Goal: Task Accomplishment & Management: Manage account settings

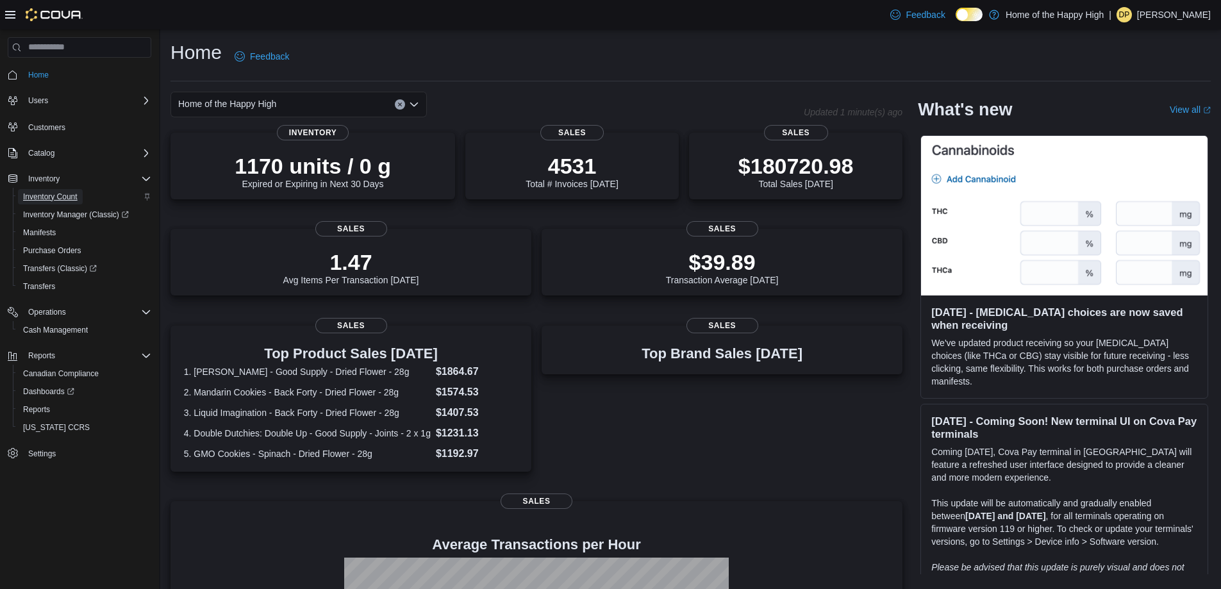
click at [46, 192] on span "Inventory Count" at bounding box center [50, 197] width 54 height 10
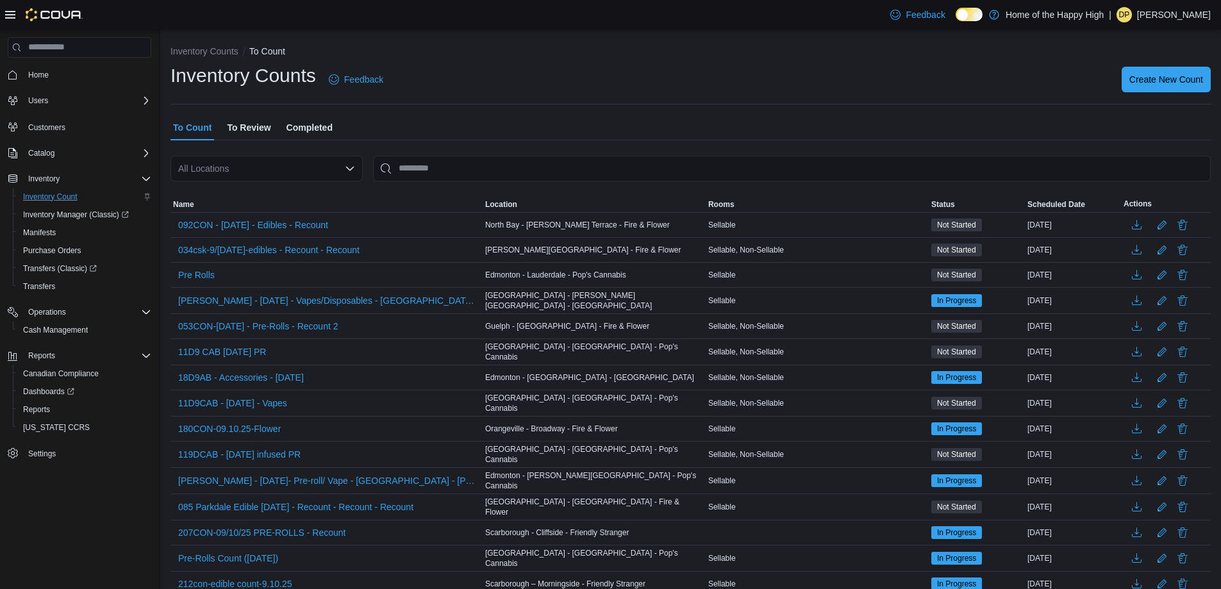
click at [255, 121] on span "To Review" at bounding box center [249, 128] width 44 height 26
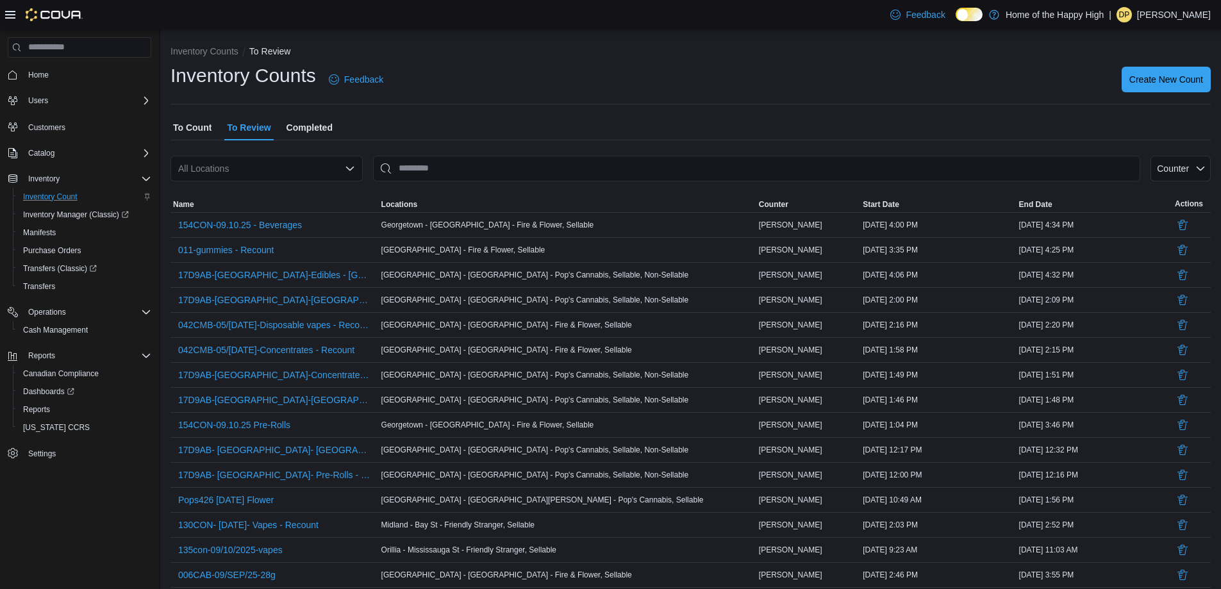
click at [262, 173] on div "All Locations" at bounding box center [267, 169] width 192 height 26
type input "*****"
click at [269, 188] on span "Georgetown - [GEOGRAPHIC_DATA] - Fire & Flower" at bounding box center [345, 190] width 212 height 13
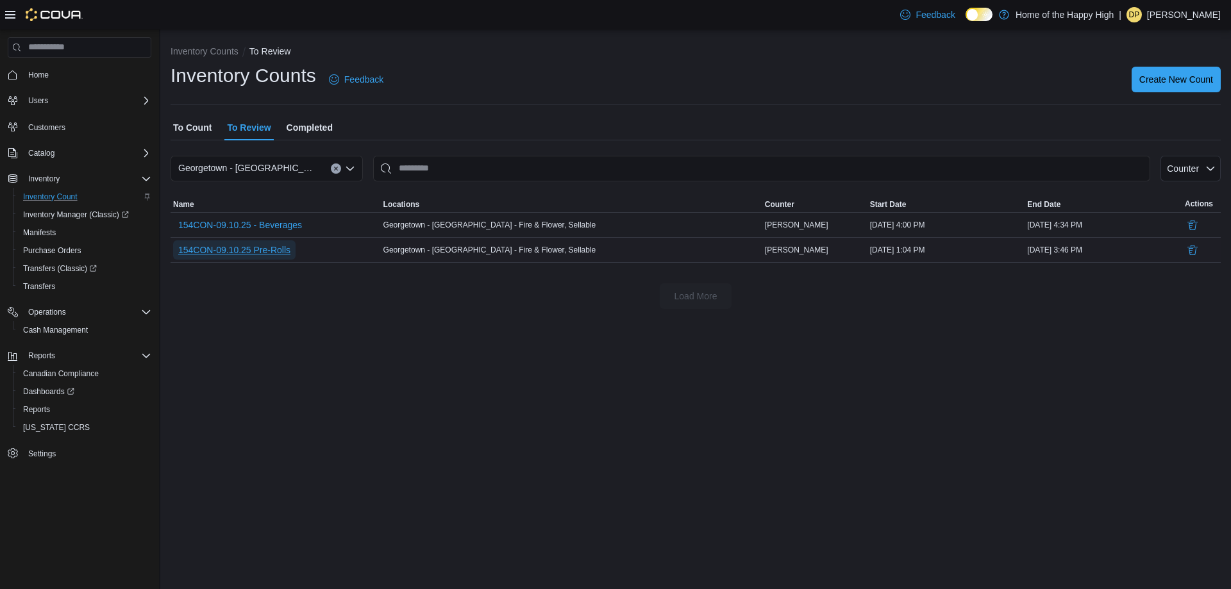
click at [229, 247] on span "154CON-09.10.25 Pre-Rolls" at bounding box center [234, 250] width 112 height 13
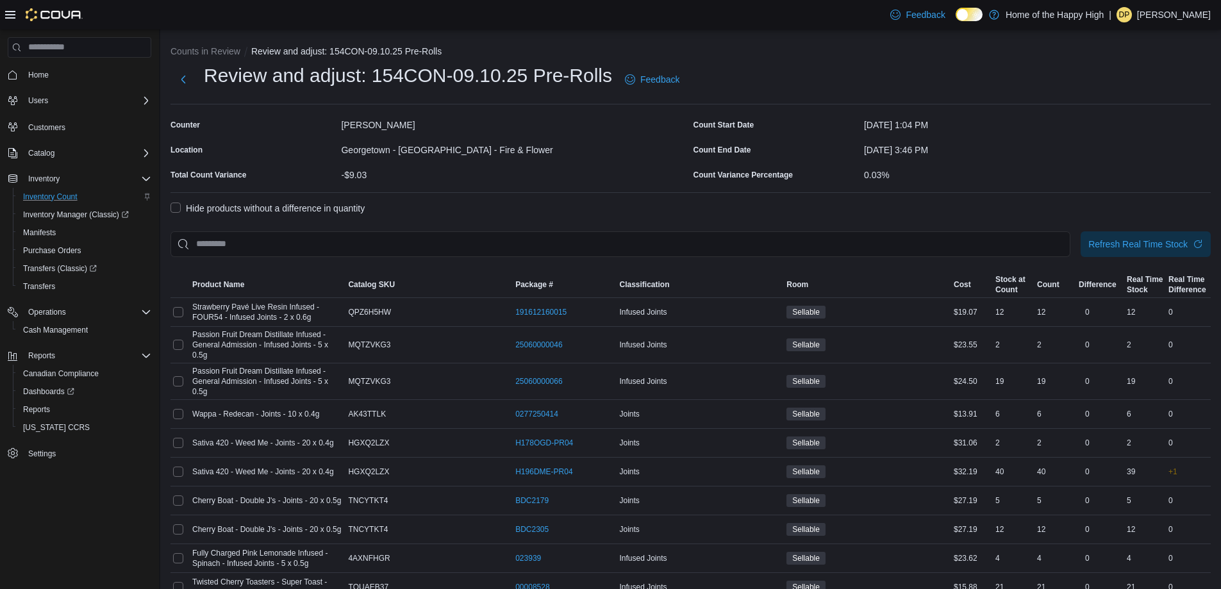
click at [185, 210] on label "Hide products without a difference in quantity" at bounding box center [268, 208] width 194 height 15
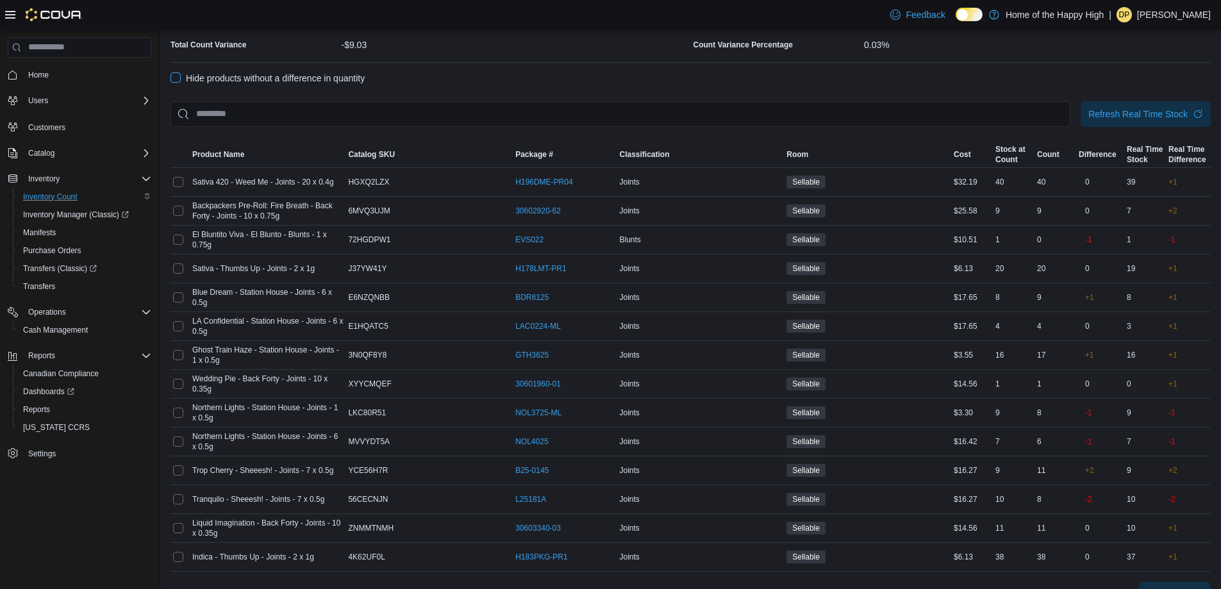
scroll to position [159, 0]
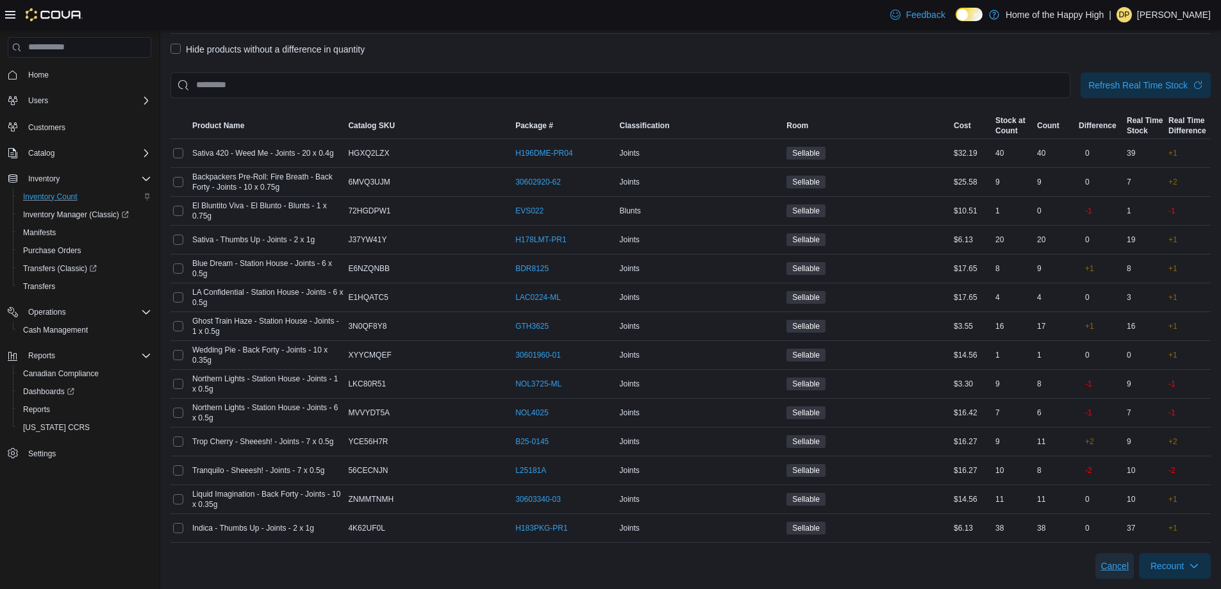
click at [1129, 568] on span "Cancel" at bounding box center [1115, 566] width 28 height 13
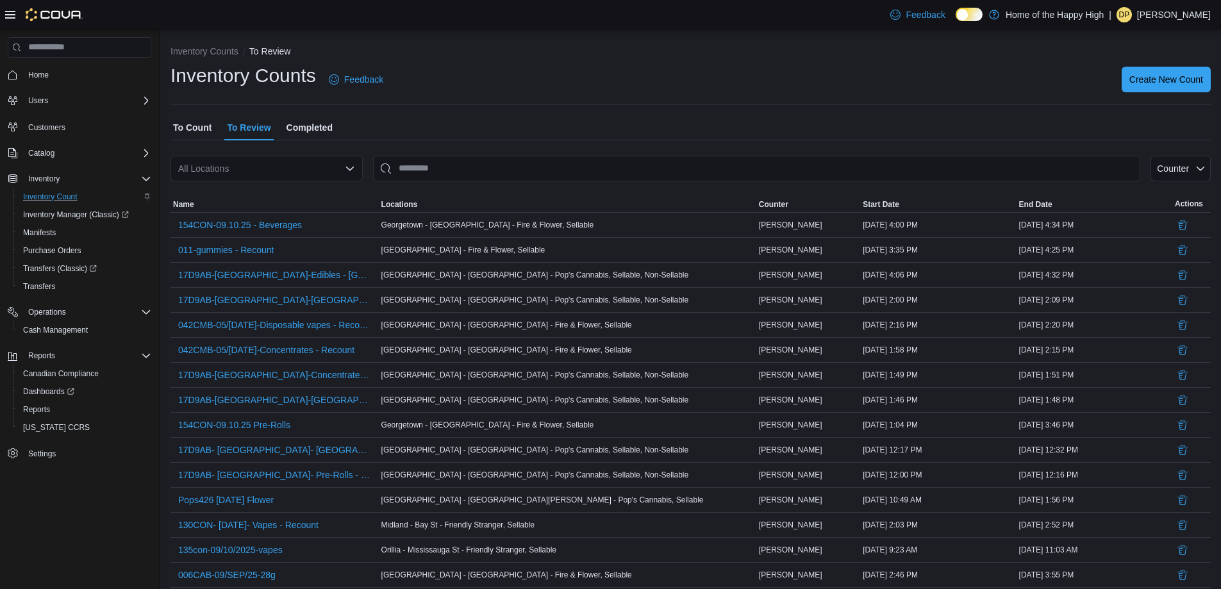
click at [284, 172] on div "All Locations" at bounding box center [267, 169] width 192 height 26
type input "***"
click at [280, 182] on button "Georgetown - [GEOGRAPHIC_DATA] - Fire & Flower" at bounding box center [267, 190] width 192 height 19
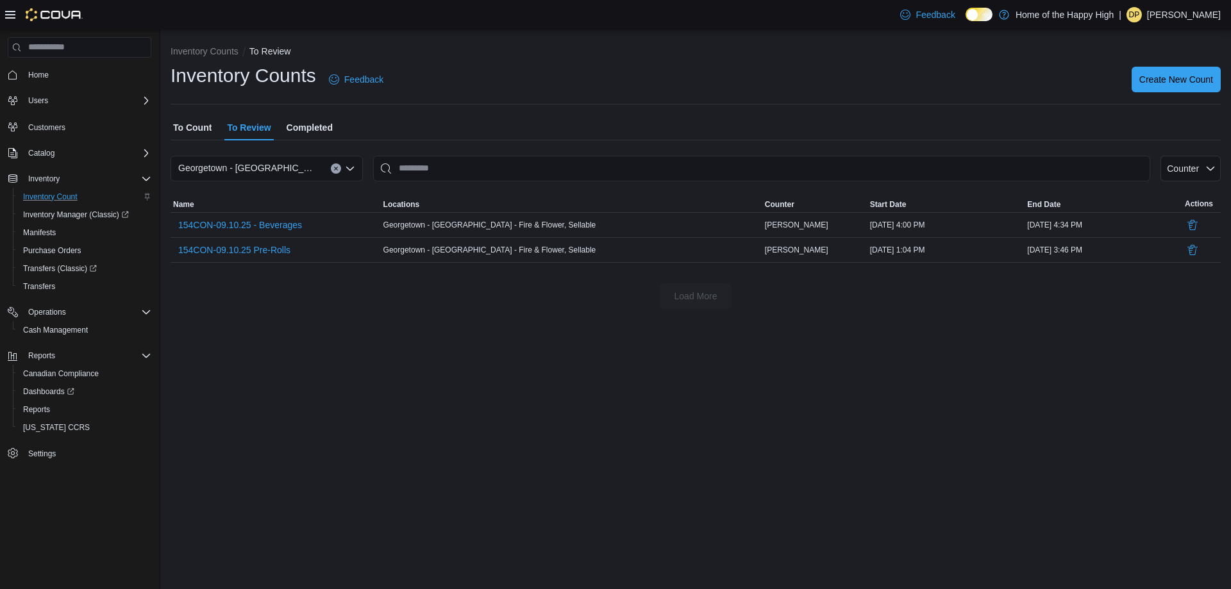
click at [583, 104] on hr at bounding box center [696, 104] width 1050 height 1
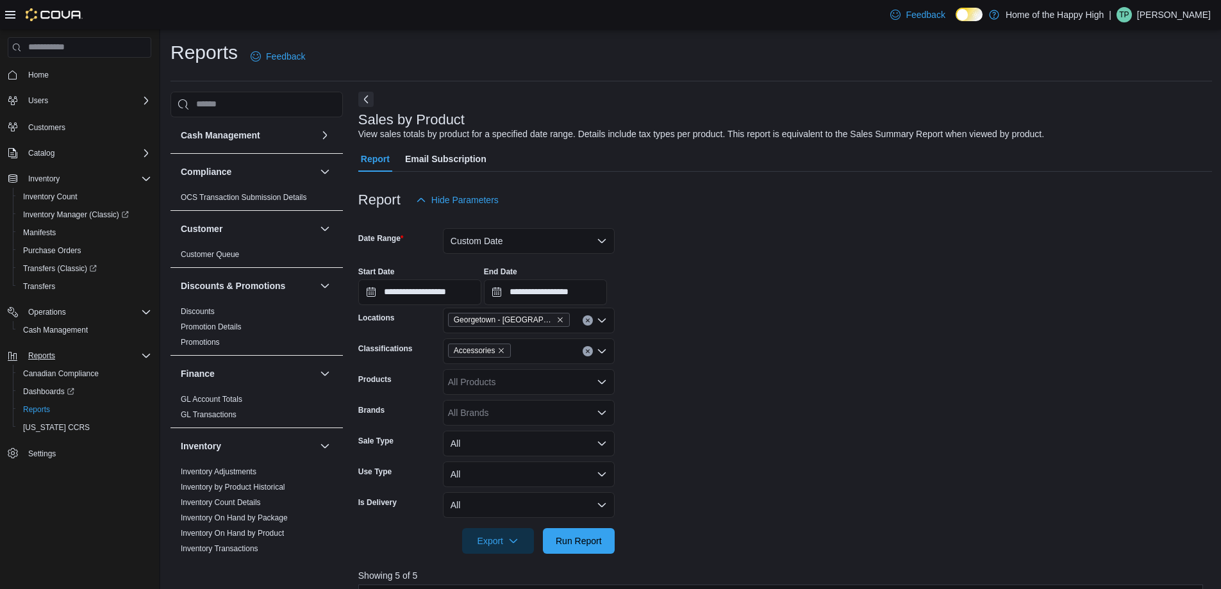
scroll to position [192, 0]
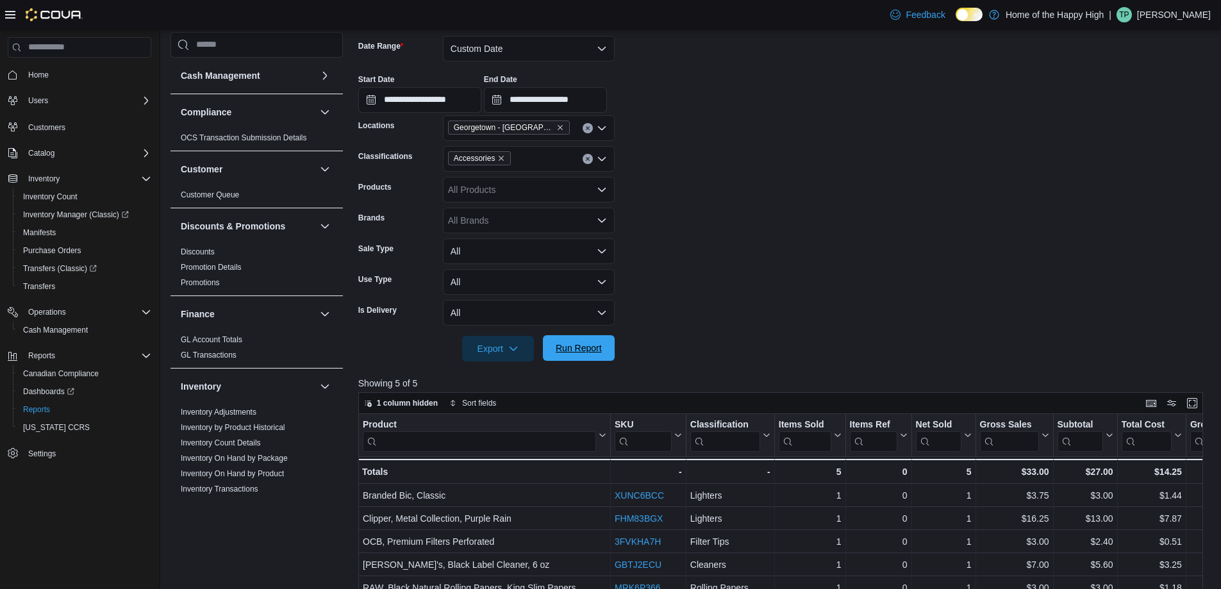
click at [596, 347] on span "Run Report" at bounding box center [579, 348] width 46 height 13
click at [605, 101] on input "**********" at bounding box center [545, 100] width 123 height 26
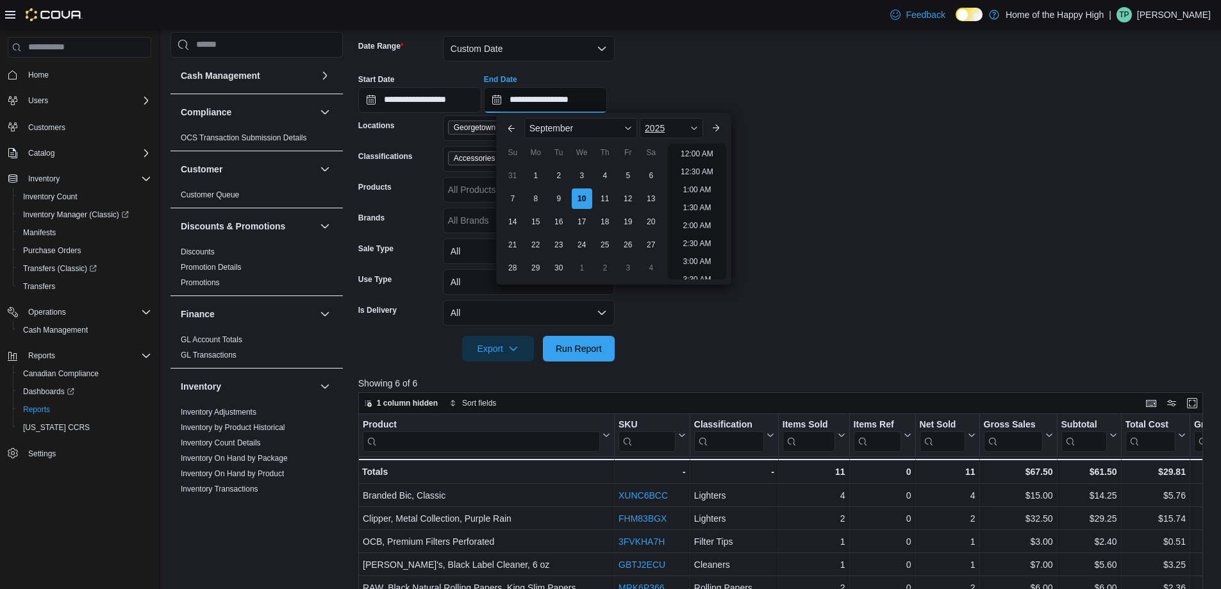
scroll to position [650, 0]
click at [715, 151] on li "6:00 PM" at bounding box center [697, 149] width 39 height 15
type input "**********"
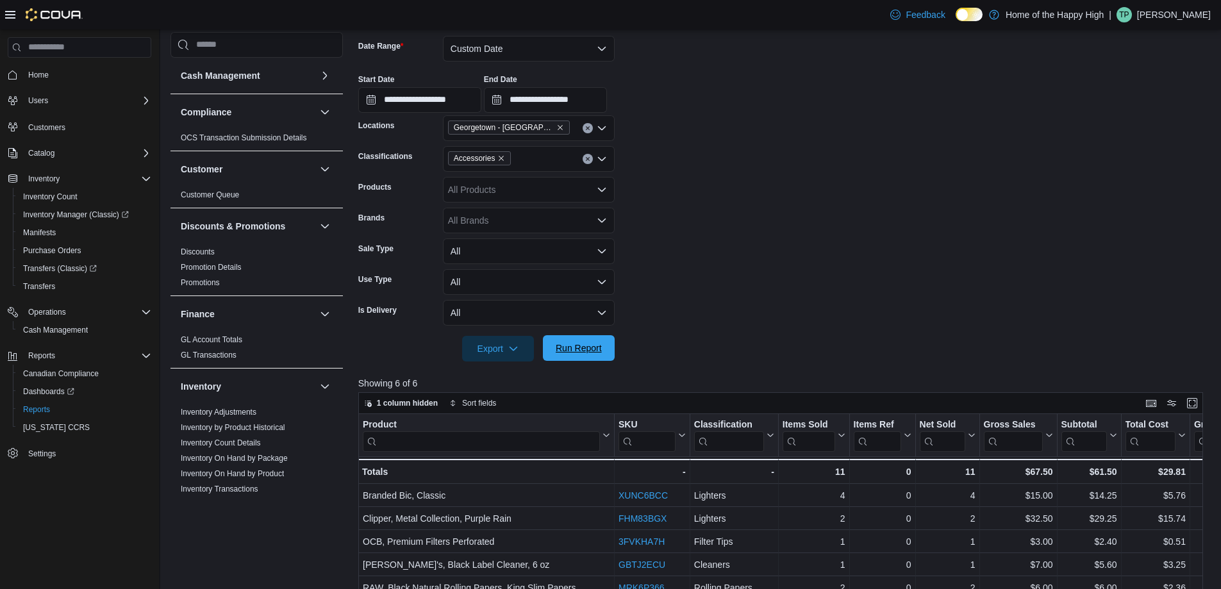
click at [604, 345] on span "Run Report" at bounding box center [579, 348] width 56 height 26
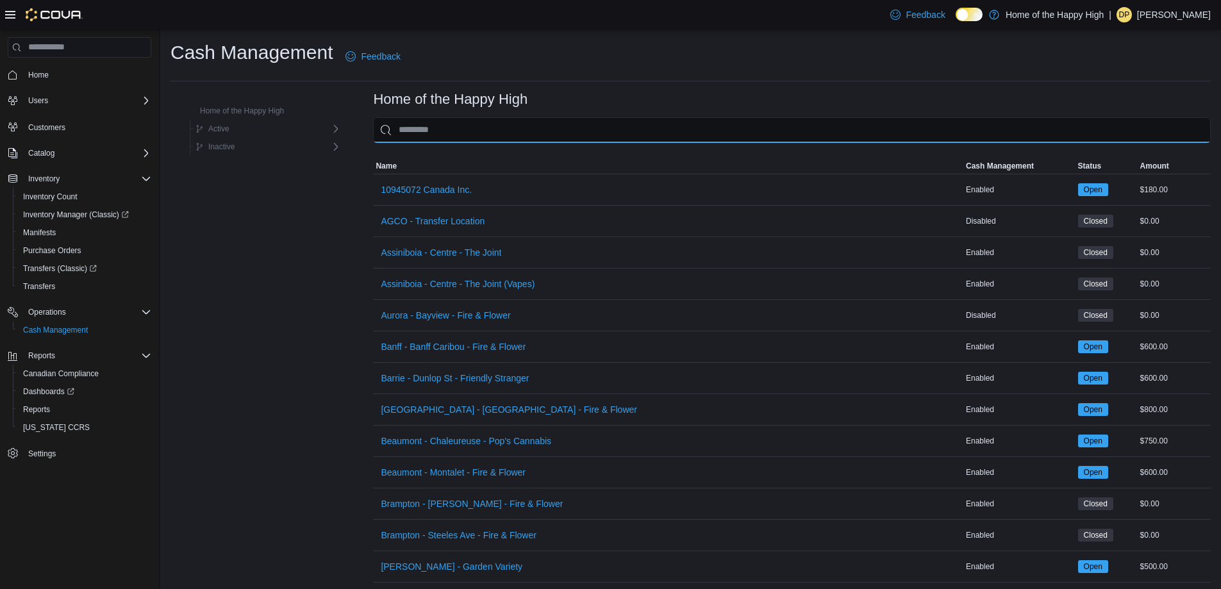
click at [556, 128] on input "This is a search bar. As you type, the results lower in the page will automatic…" at bounding box center [792, 130] width 838 height 26
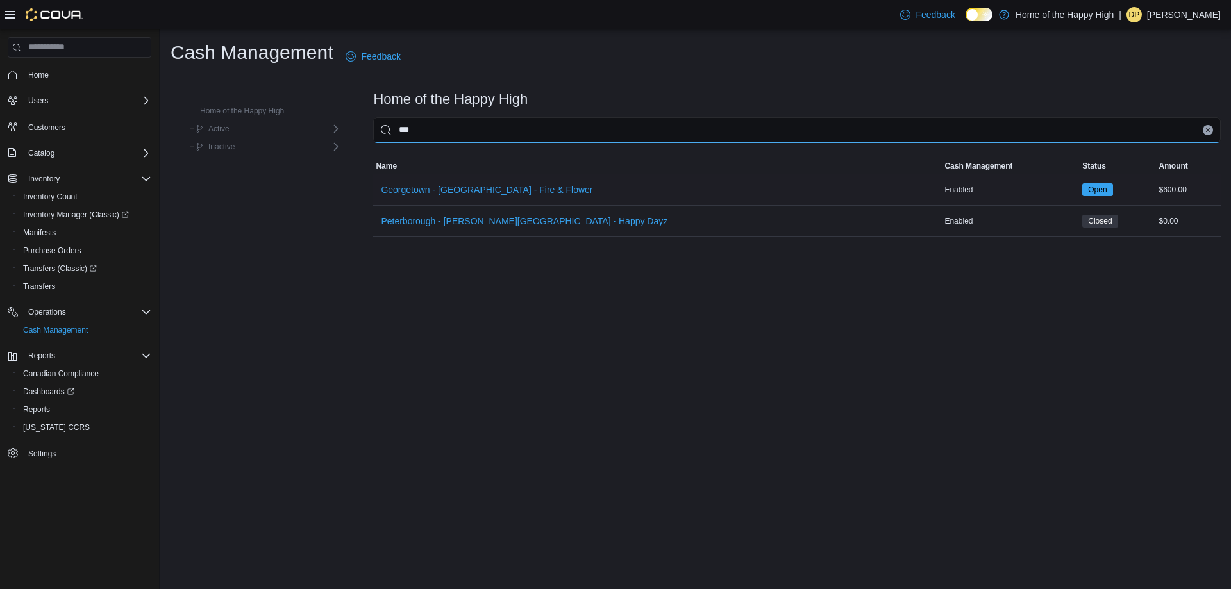
type input "***"
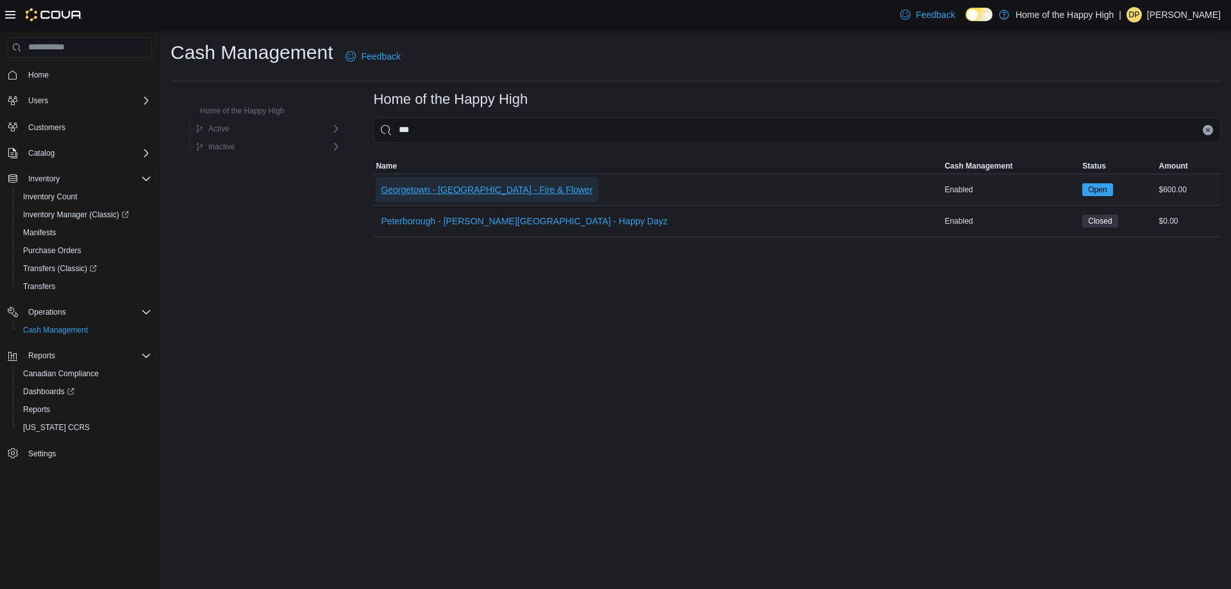
click at [492, 183] on span "Georgetown - [GEOGRAPHIC_DATA] - Fire & Flower" at bounding box center [487, 189] width 212 height 13
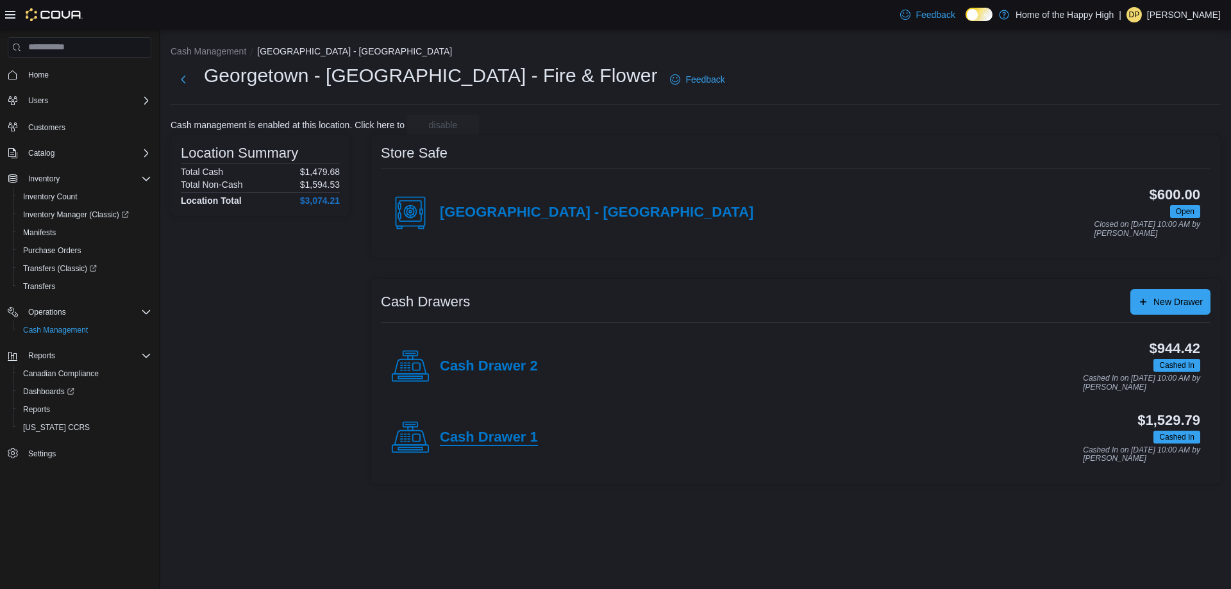
click at [505, 430] on h4 "Cash Drawer 1" at bounding box center [489, 438] width 98 height 17
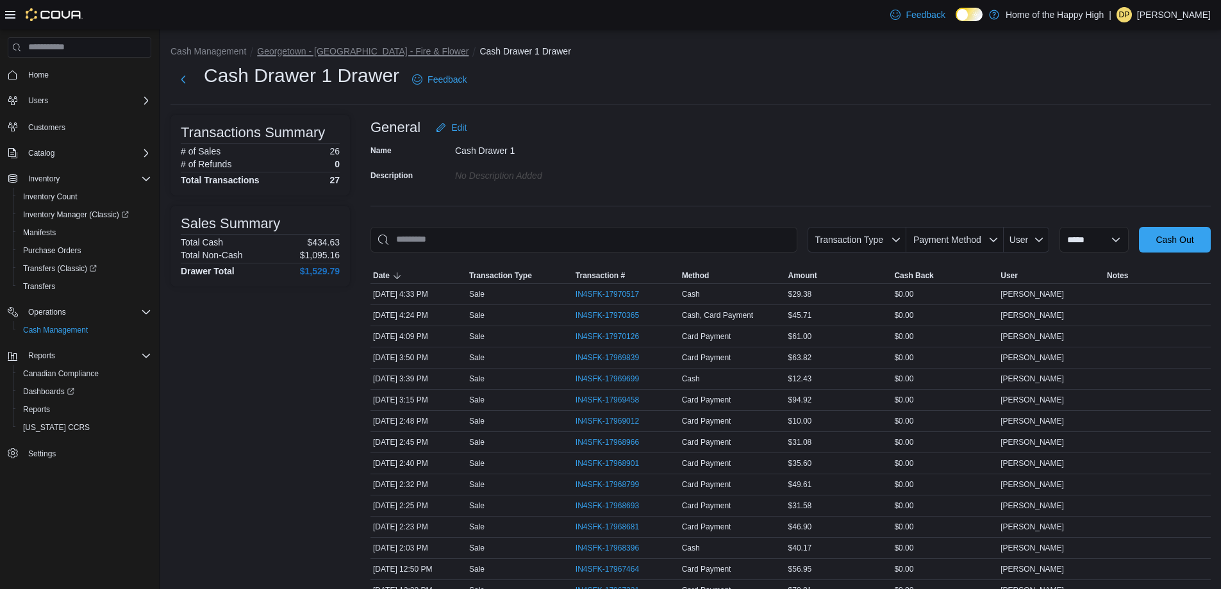
click at [382, 51] on button "Georgetown - [GEOGRAPHIC_DATA] - Fire & Flower" at bounding box center [363, 51] width 212 height 10
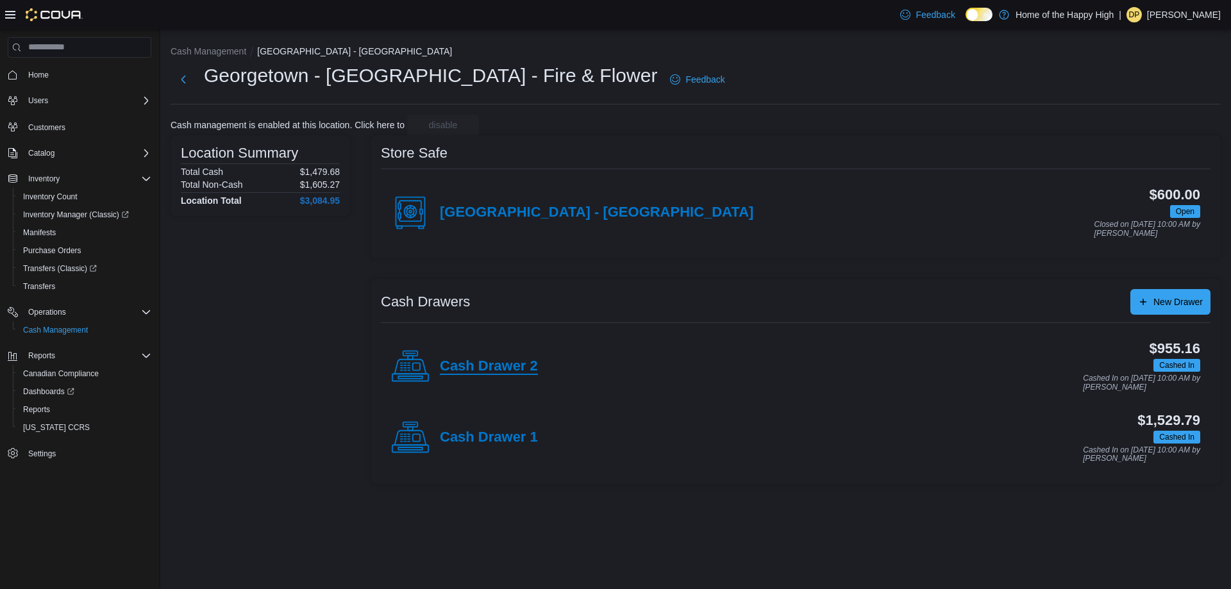
click at [491, 362] on h4 "Cash Drawer 2" at bounding box center [489, 366] width 98 height 17
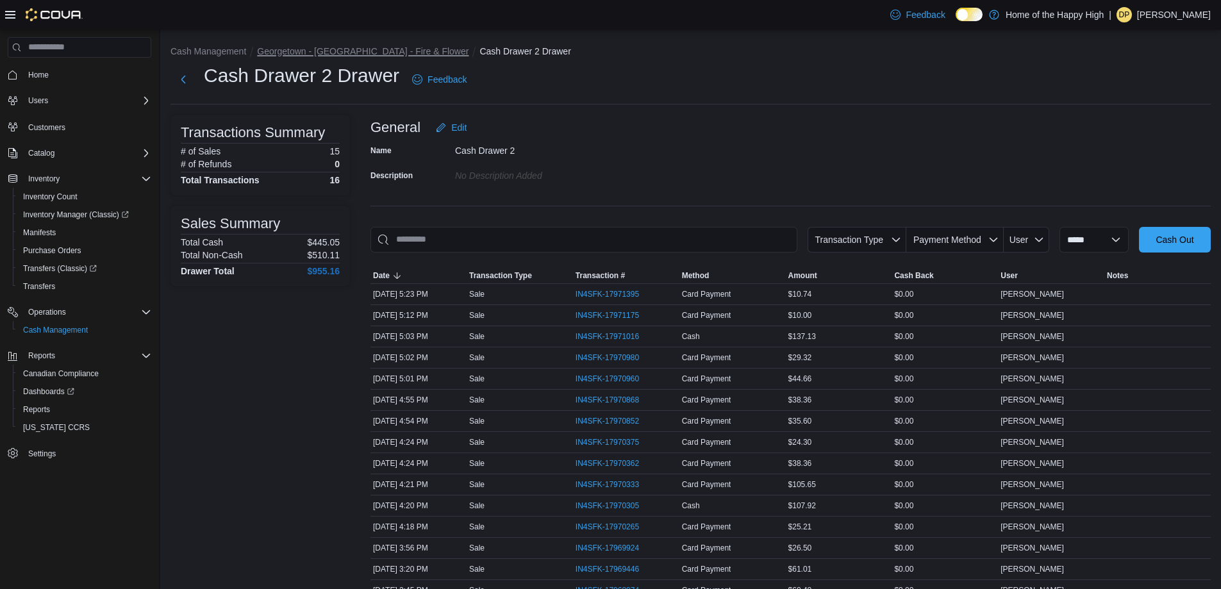
click at [414, 46] on button "Georgetown - [GEOGRAPHIC_DATA] - Fire & Flower" at bounding box center [363, 51] width 212 height 10
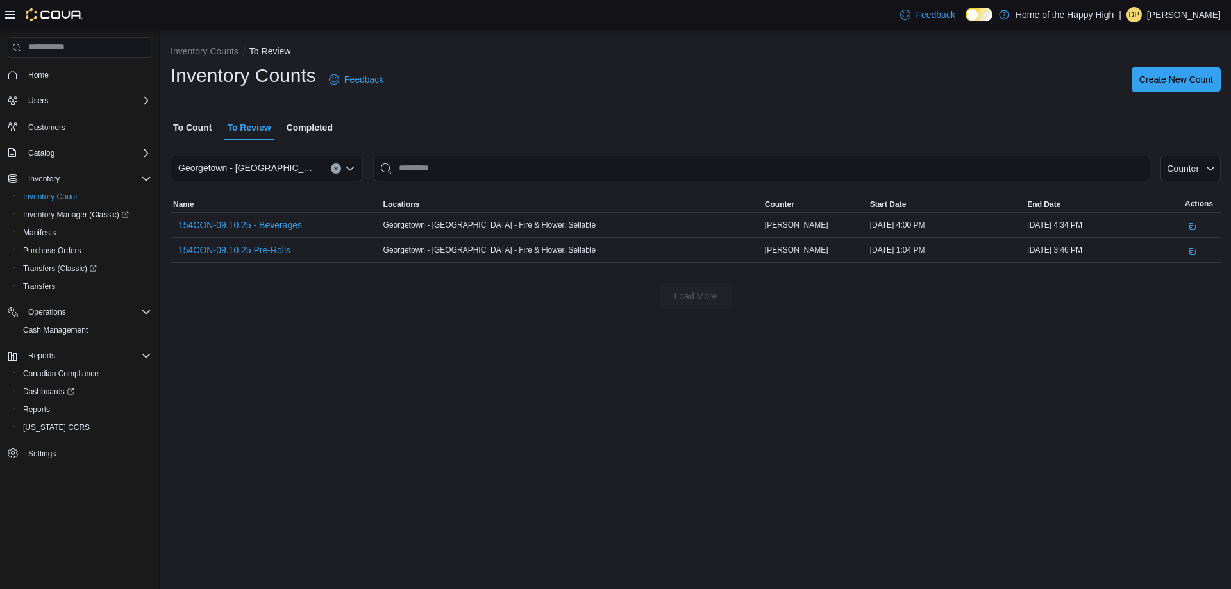
click at [196, 120] on span "To Count" at bounding box center [192, 128] width 38 height 26
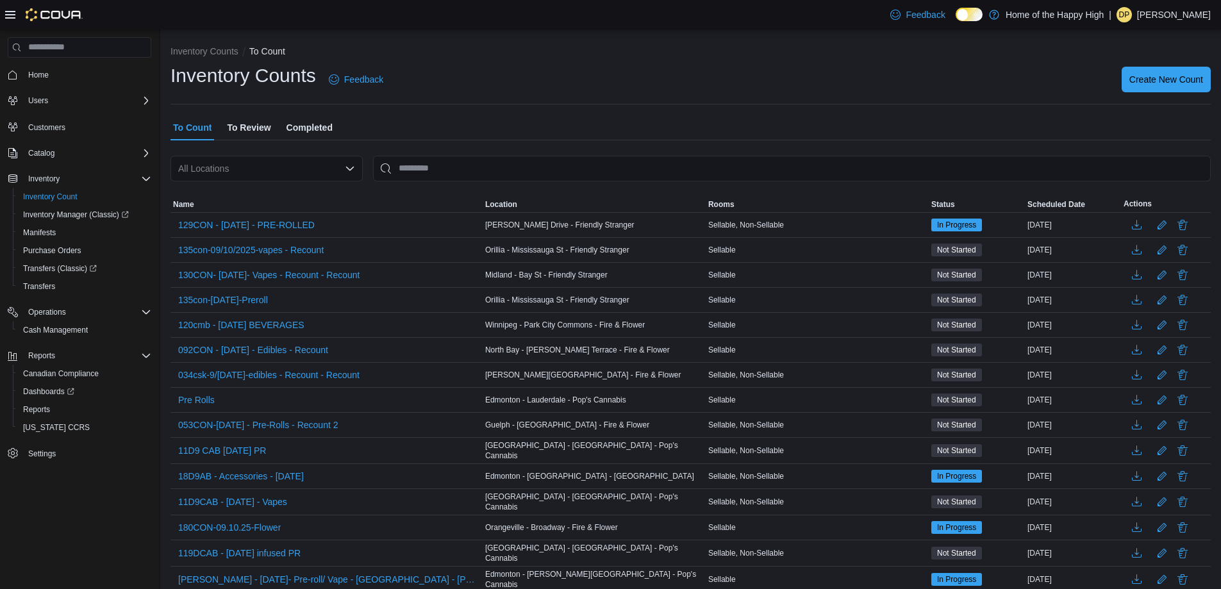
click at [326, 177] on div "All Locations" at bounding box center [267, 169] width 192 height 26
type input "***"
click at [301, 184] on span "Georgetown - [GEOGRAPHIC_DATA] - Fire & Flower" at bounding box center [345, 190] width 212 height 13
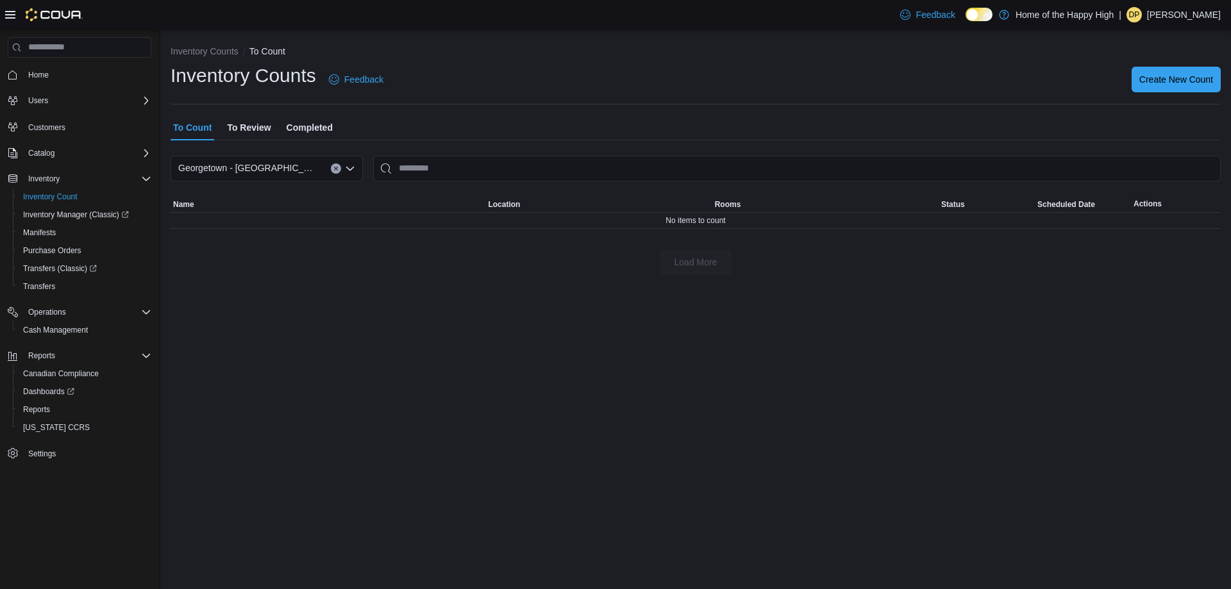
click at [253, 131] on span "To Review" at bounding box center [249, 128] width 44 height 26
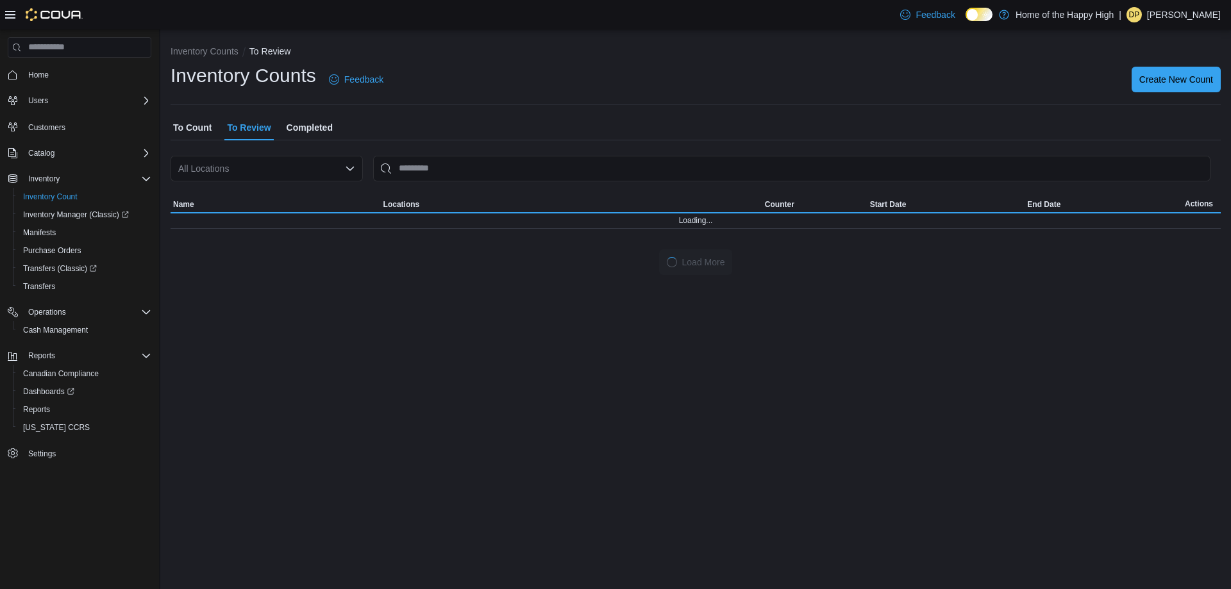
click at [288, 169] on div "All Locations" at bounding box center [267, 169] width 192 height 26
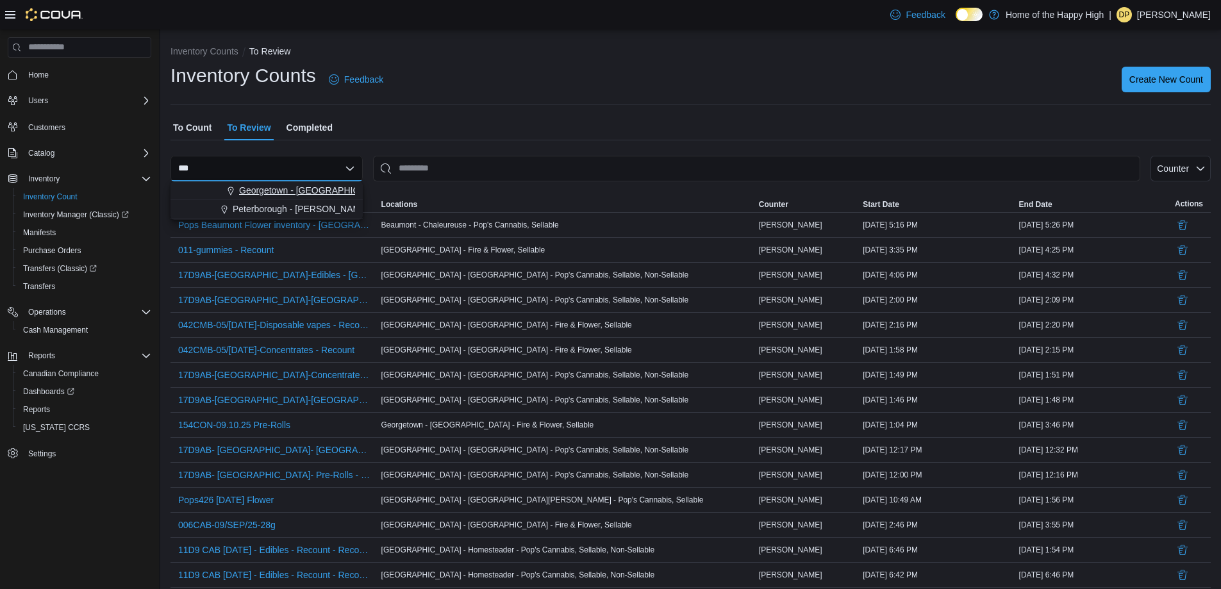
type input "***"
click at [275, 189] on span "Georgetown - [GEOGRAPHIC_DATA] - Fire & Flower" at bounding box center [345, 190] width 212 height 13
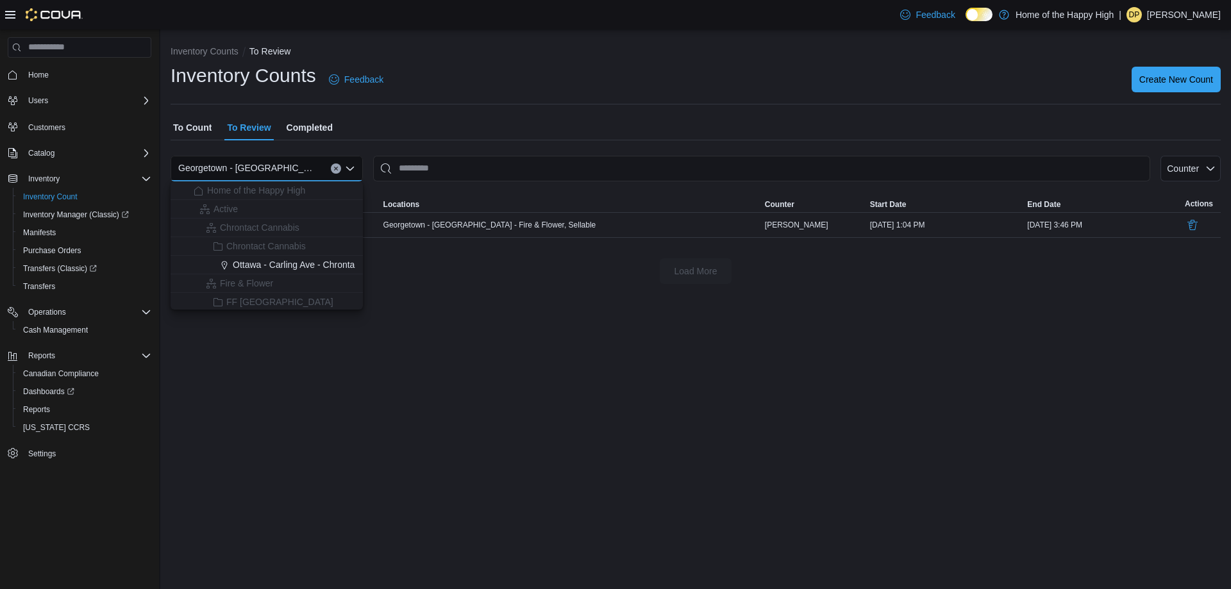
click at [459, 283] on div "Load More" at bounding box center [696, 271] width 1050 height 26
click at [192, 128] on span "To Count" at bounding box center [192, 128] width 38 height 26
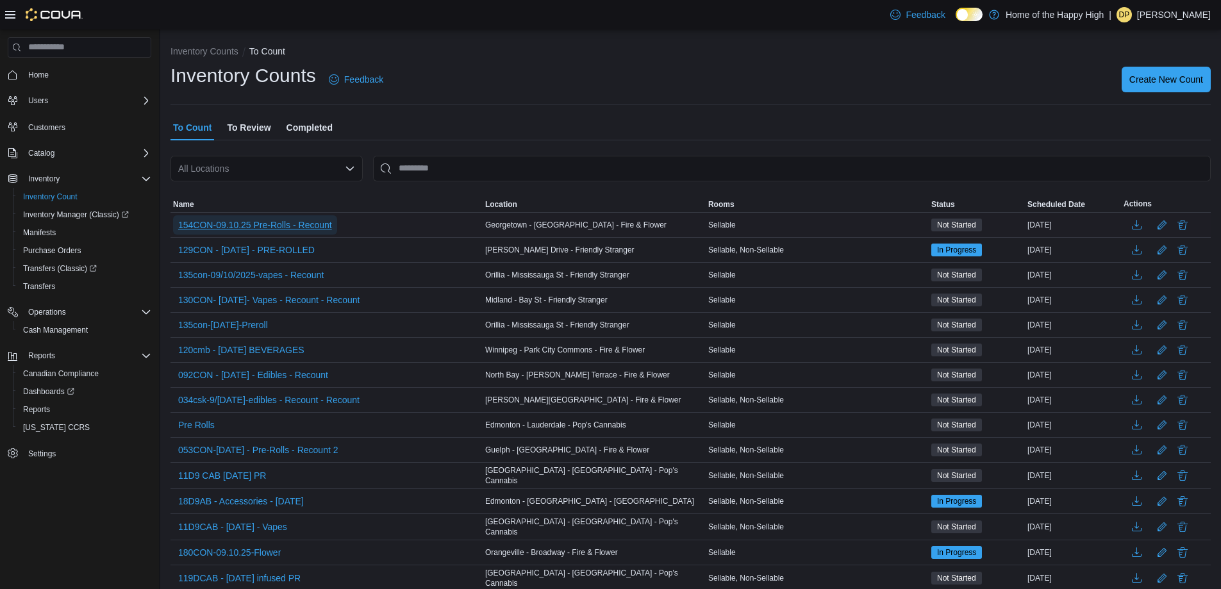
click at [287, 230] on span "154CON-09.10.25 Pre-Rolls - Recount" at bounding box center [255, 225] width 154 height 13
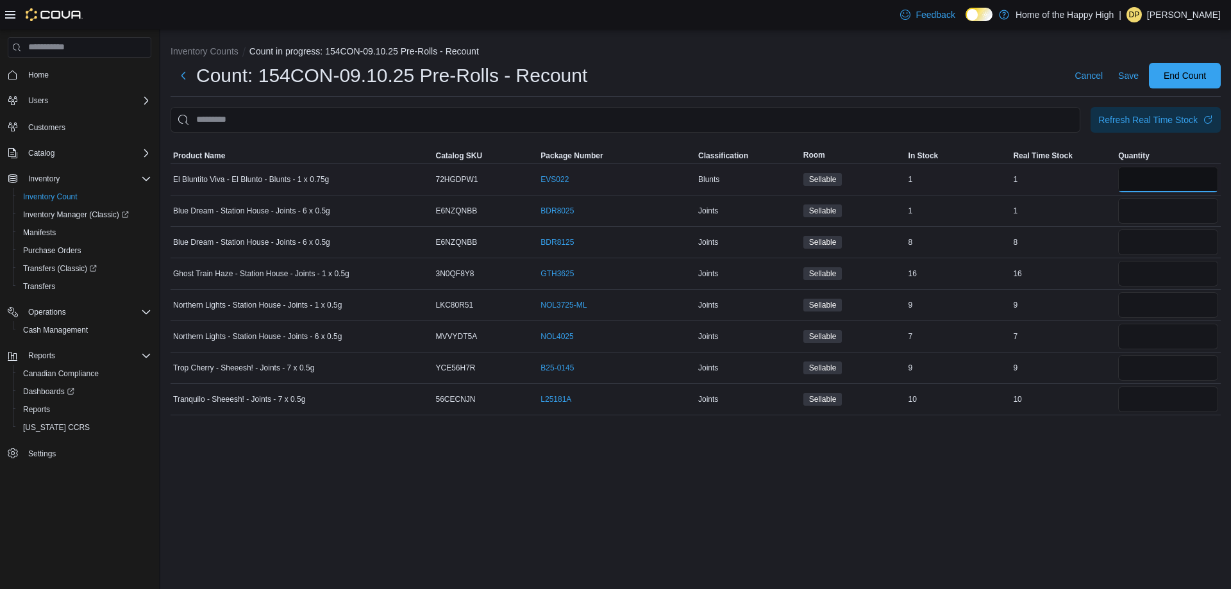
click at [1157, 171] on input "number" at bounding box center [1168, 180] width 100 height 26
type input "*"
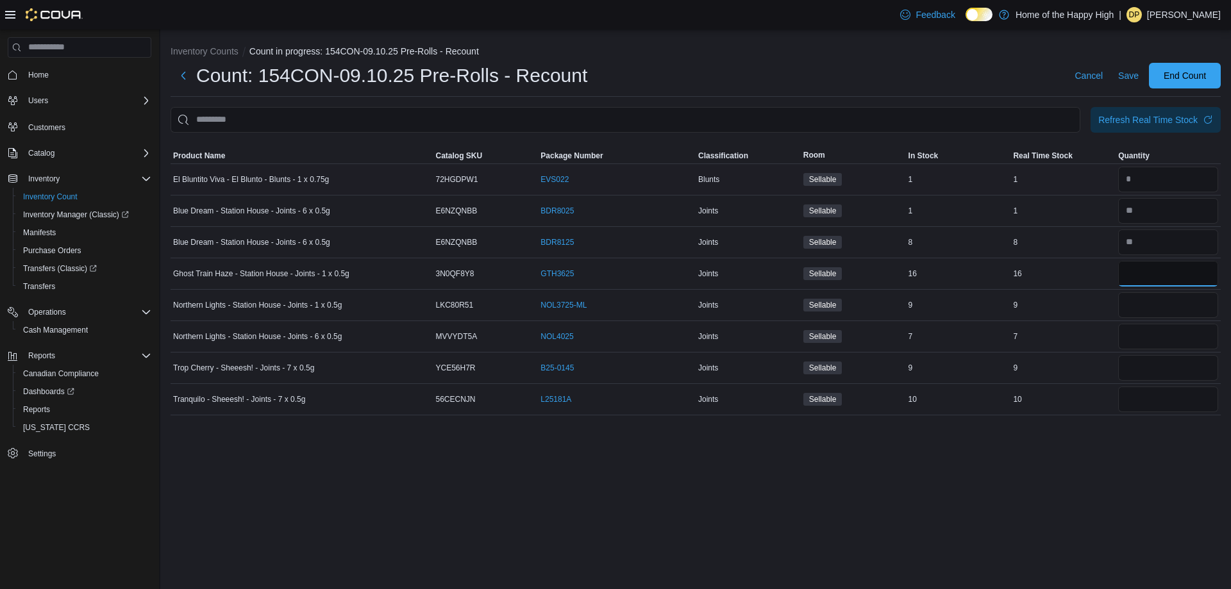
type input "**"
type input "*"
type input "**"
type input "*"
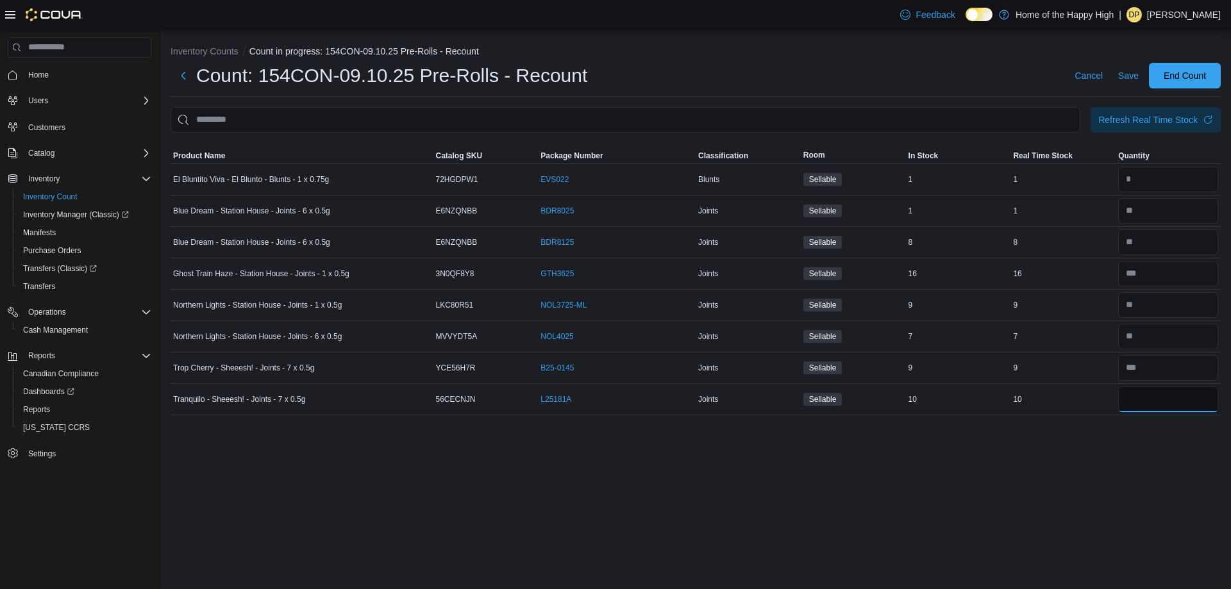
type input "*"
click at [1131, 78] on span "Save" at bounding box center [1128, 75] width 21 height 13
click at [1175, 76] on span "End Count" at bounding box center [1185, 75] width 42 height 13
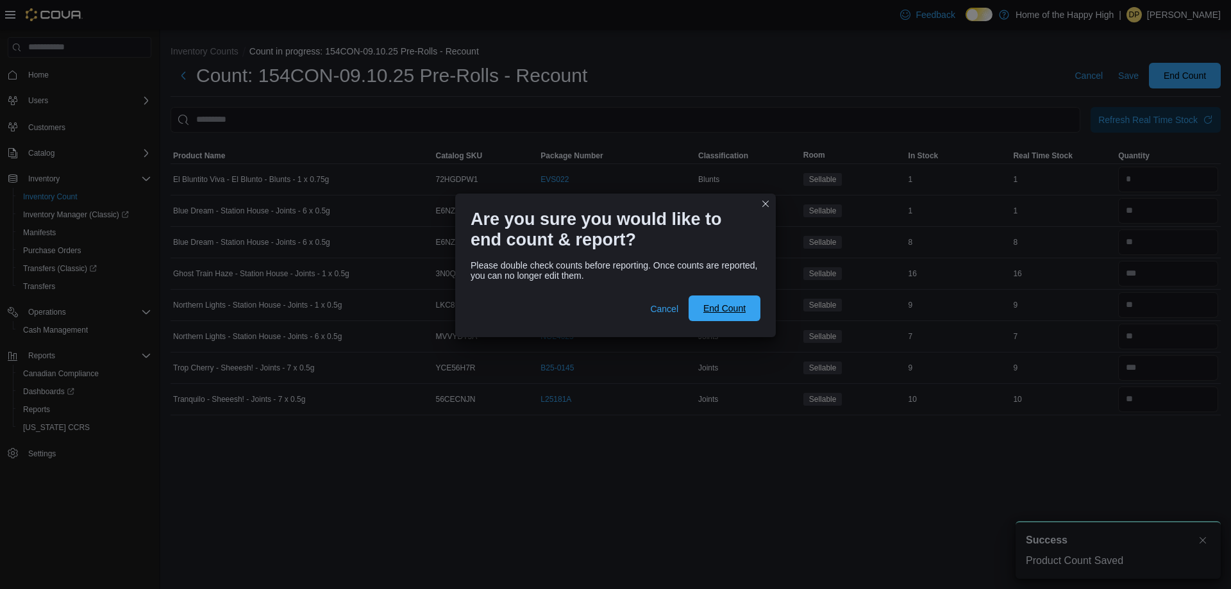
click at [740, 315] on span "End Count" at bounding box center [724, 309] width 56 height 26
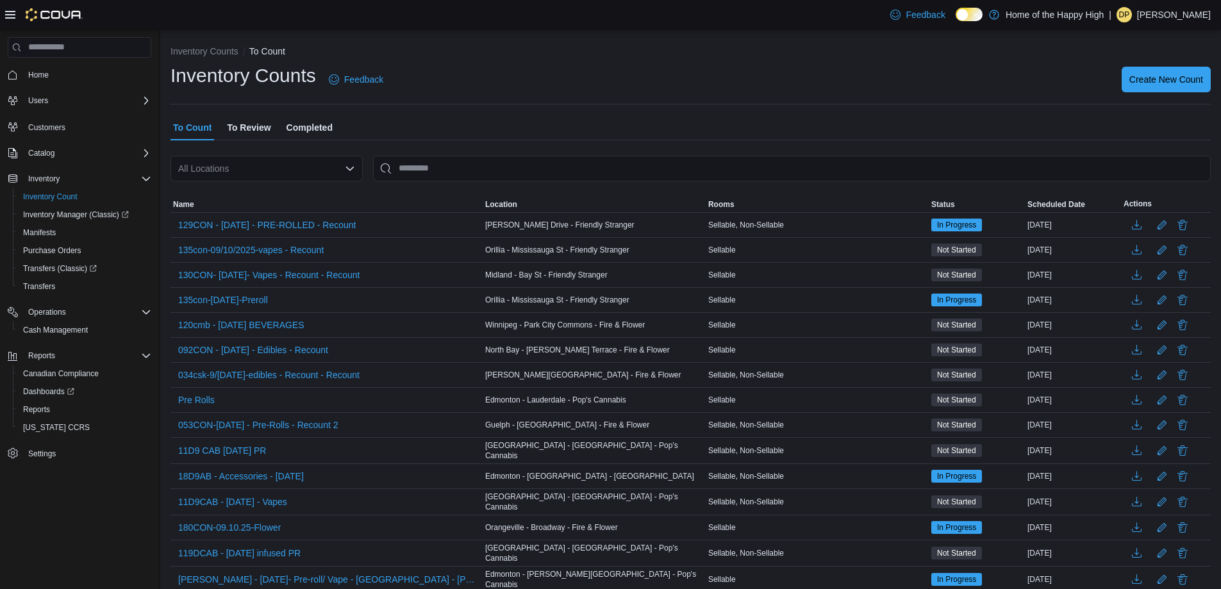
click at [271, 136] on button "To Review" at bounding box center [248, 128] width 49 height 26
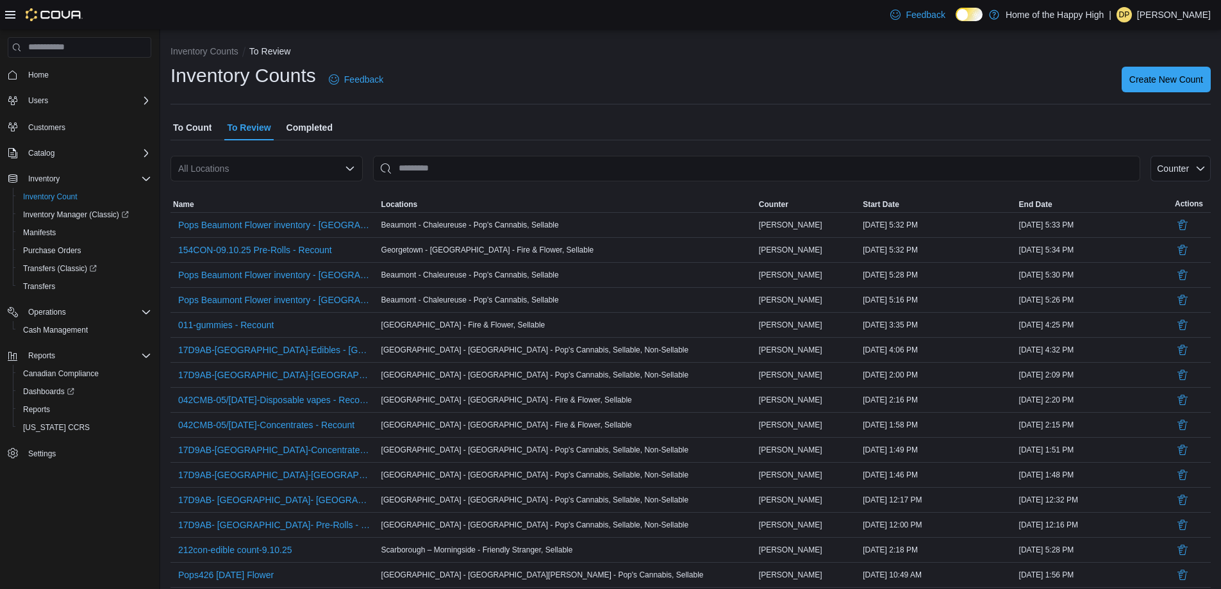
click at [267, 173] on div "All Locations" at bounding box center [267, 169] width 192 height 26
drag, startPoint x: 330, startPoint y: 115, endPoint x: 307, endPoint y: 131, distance: 27.6
click at [310, 130] on span "Completed" at bounding box center [310, 128] width 46 height 26
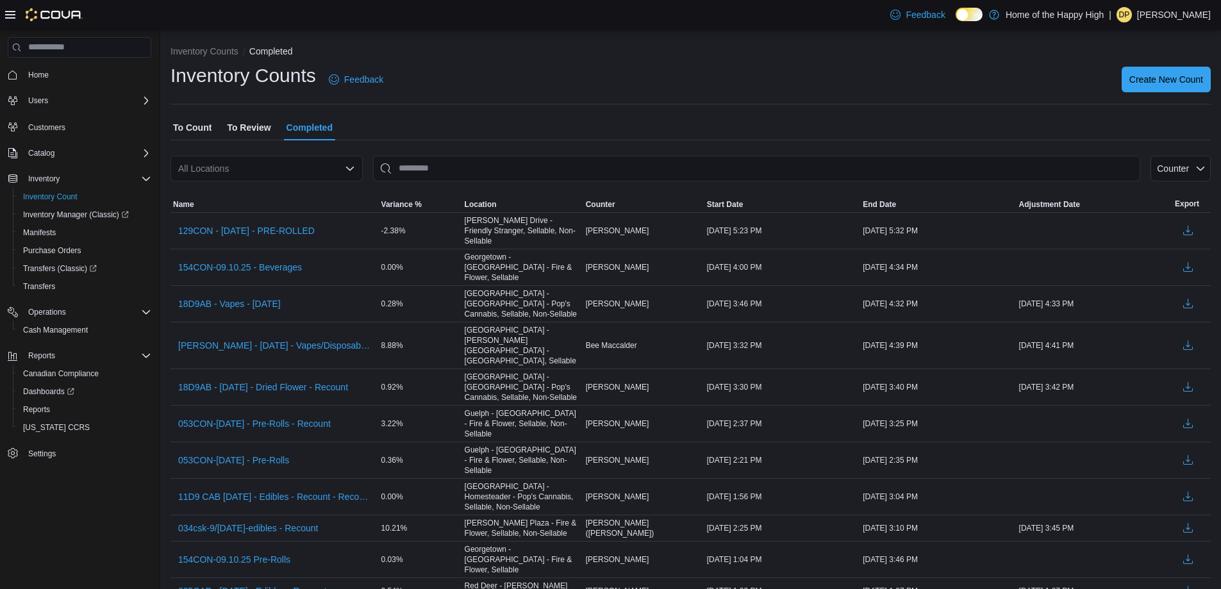
click at [253, 121] on span "To Review" at bounding box center [249, 128] width 44 height 26
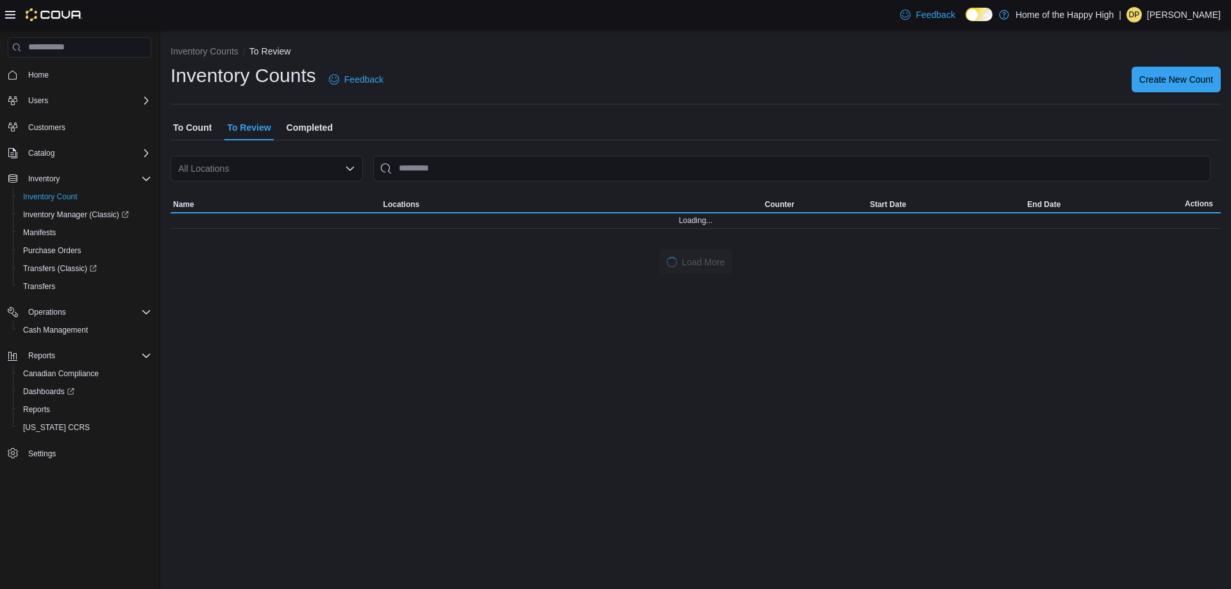
click at [268, 171] on div "All Locations" at bounding box center [267, 169] width 192 height 26
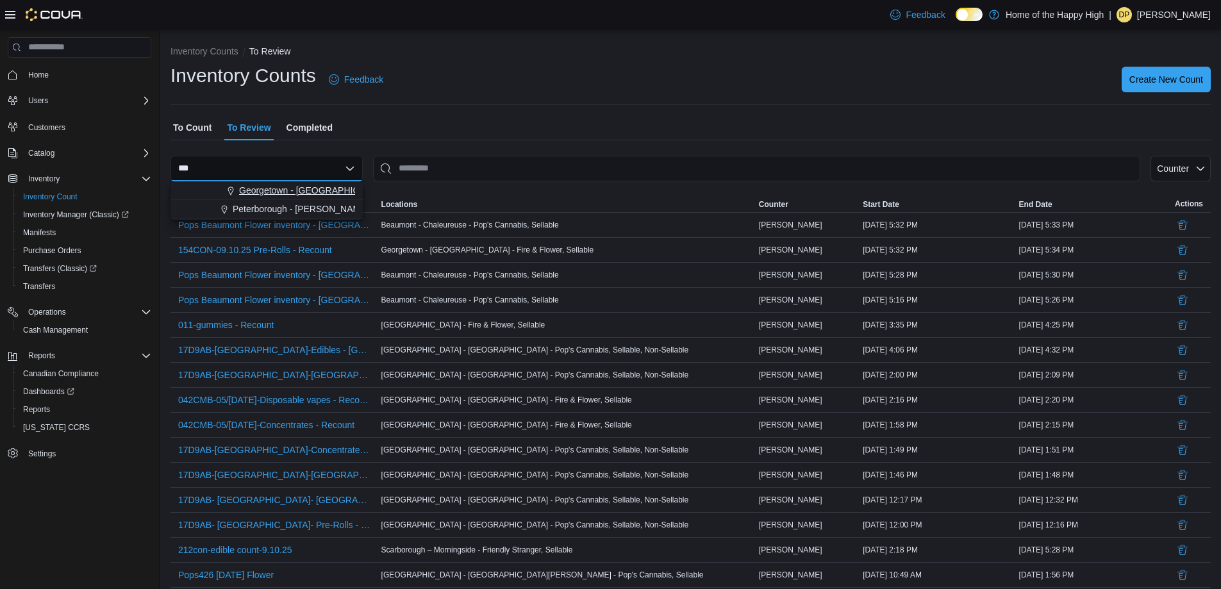
type input "***"
click at [278, 186] on span "Georgetown - [GEOGRAPHIC_DATA] - Fire & Flower" at bounding box center [345, 190] width 212 height 13
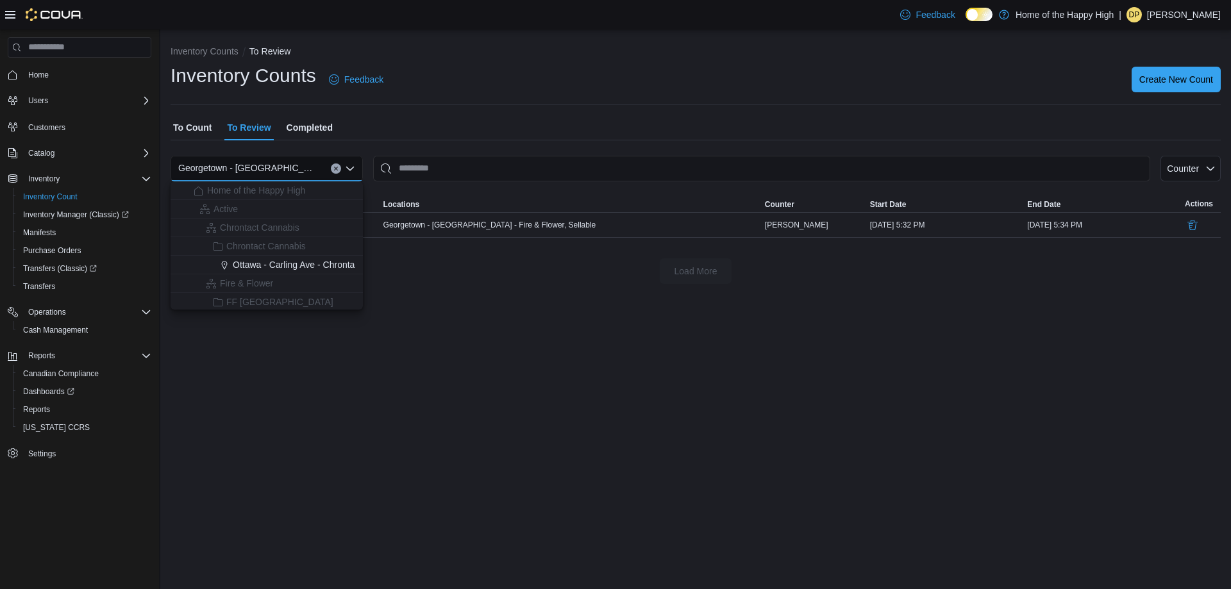
click at [548, 314] on div "Inventory Counts To Review Inventory Counts Feedback Create New Count To Count …" at bounding box center [695, 309] width 1071 height 560
click at [237, 231] on span "154CON-09.10.25 Pre-Rolls - Recount" at bounding box center [255, 225] width 154 height 13
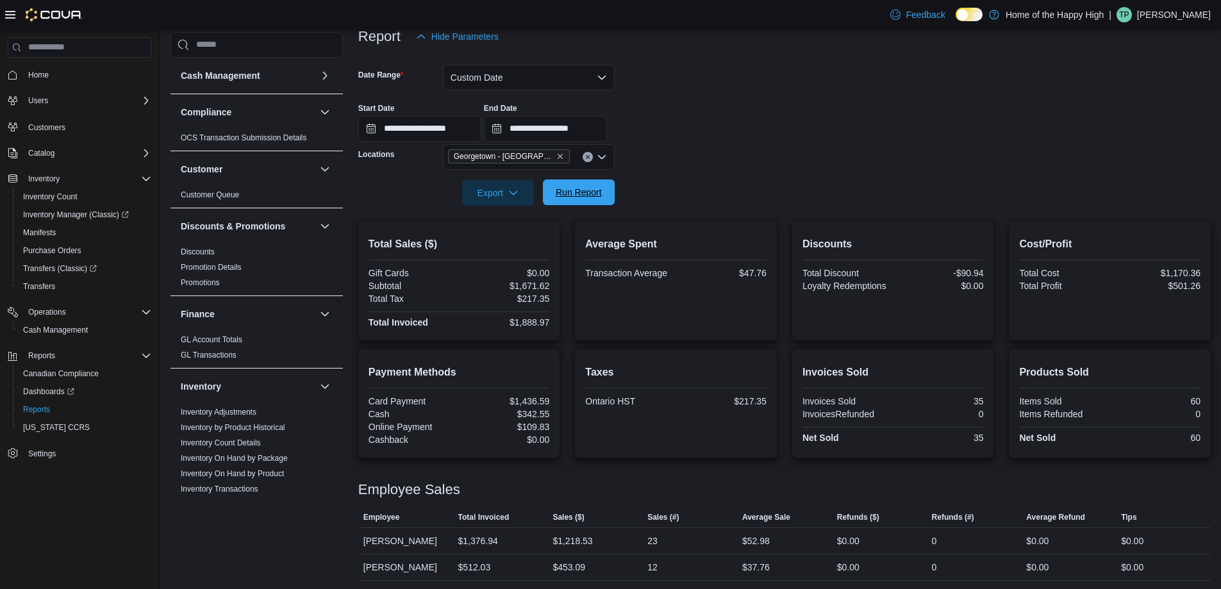
scroll to position [697, 0]
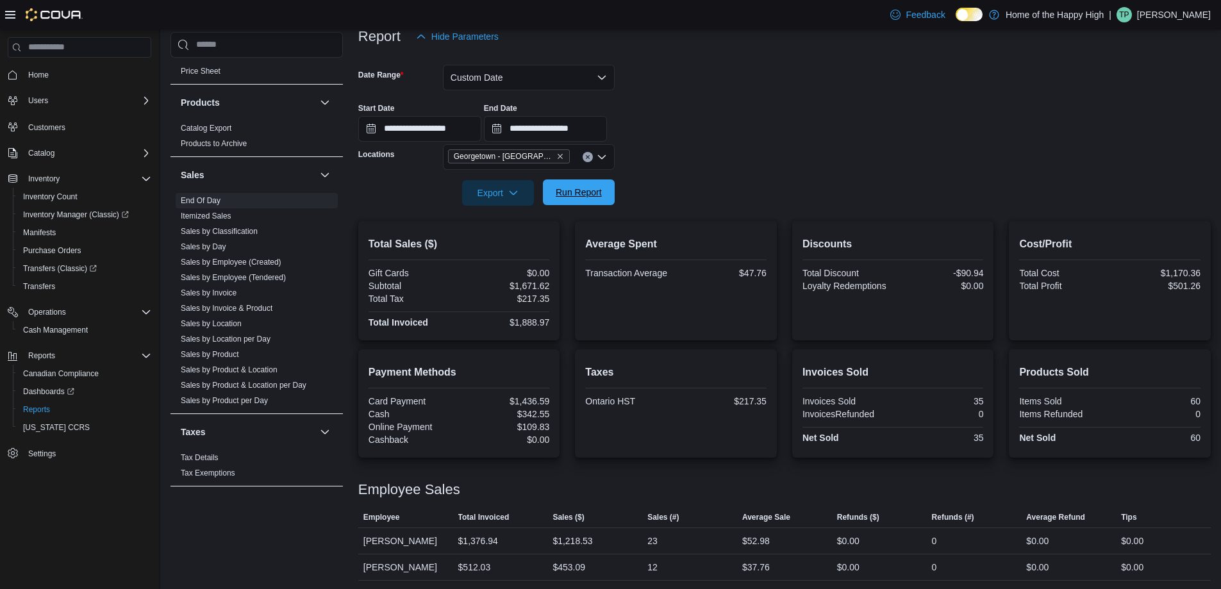
click at [589, 185] on span "Run Report" at bounding box center [579, 193] width 56 height 26
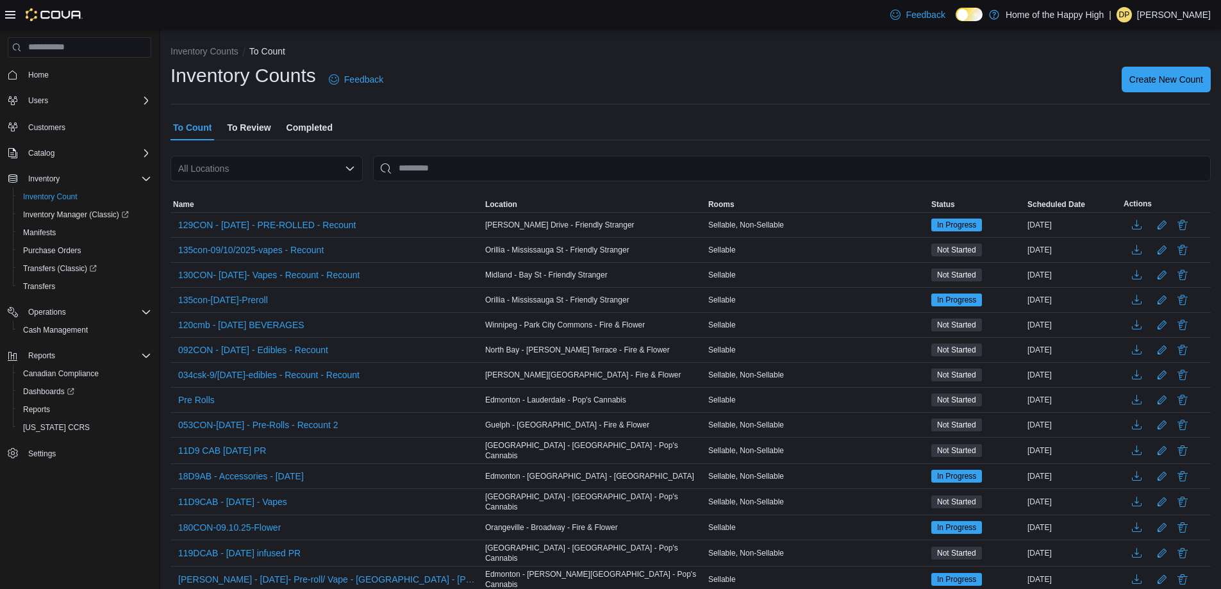
click at [243, 121] on span "To Review" at bounding box center [249, 128] width 44 height 26
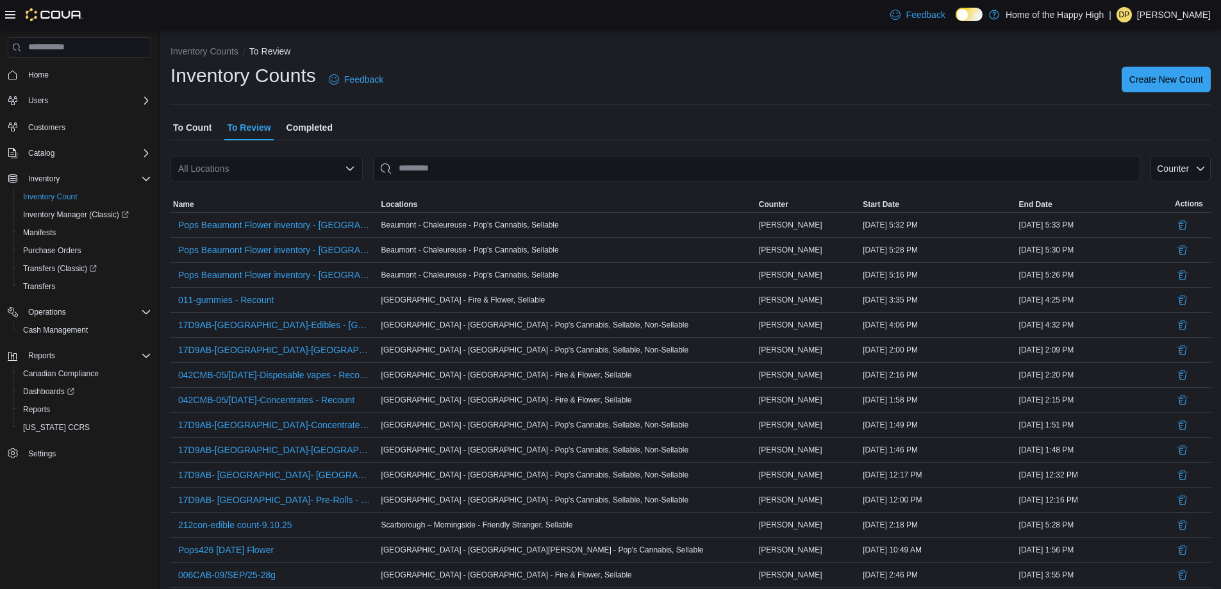
click at [276, 181] on div at bounding box center [691, 188] width 1040 height 15
click at [269, 168] on div "All Locations" at bounding box center [267, 169] width 192 height 26
type input "***"
click at [256, 187] on span "Georgetown - [GEOGRAPHIC_DATA] - Fire & Flower" at bounding box center [345, 190] width 212 height 13
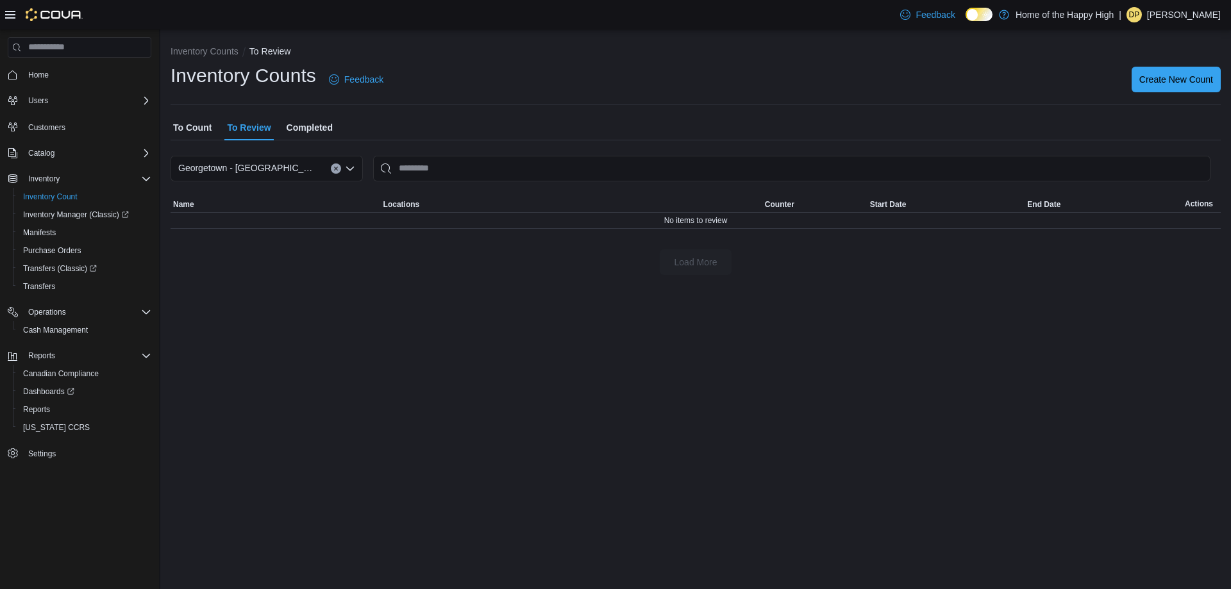
click at [301, 137] on span "Completed" at bounding box center [310, 128] width 46 height 26
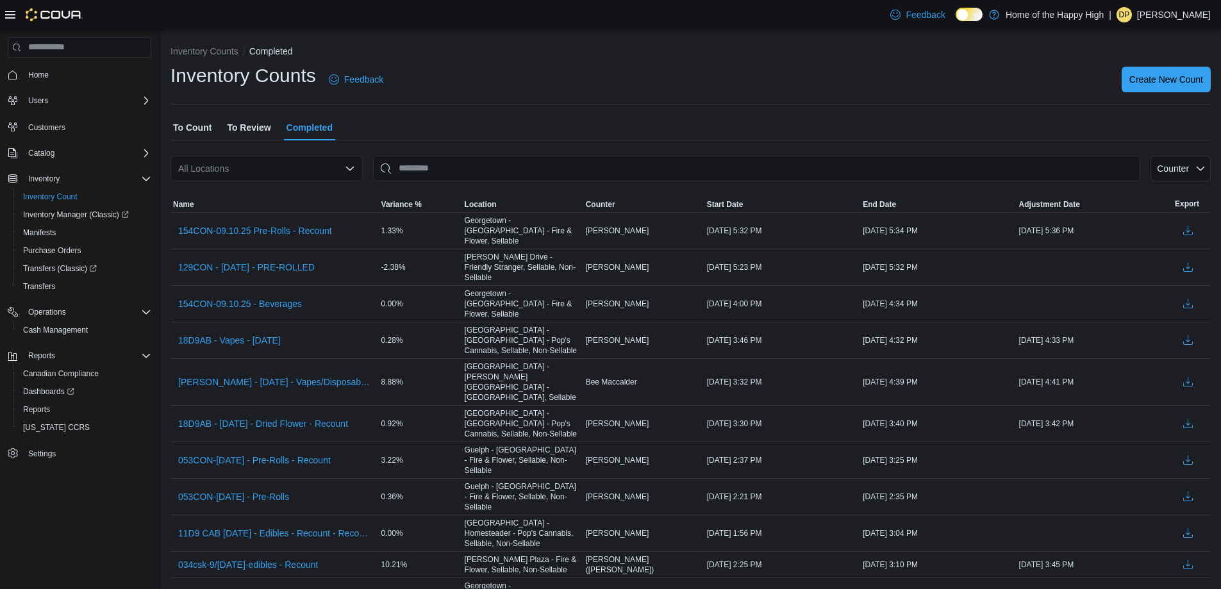
click at [228, 174] on div "All Locations" at bounding box center [267, 169] width 192 height 26
type input "***"
click at [307, 195] on span "Georgetown - [GEOGRAPHIC_DATA] - Fire & Flower" at bounding box center [345, 190] width 212 height 13
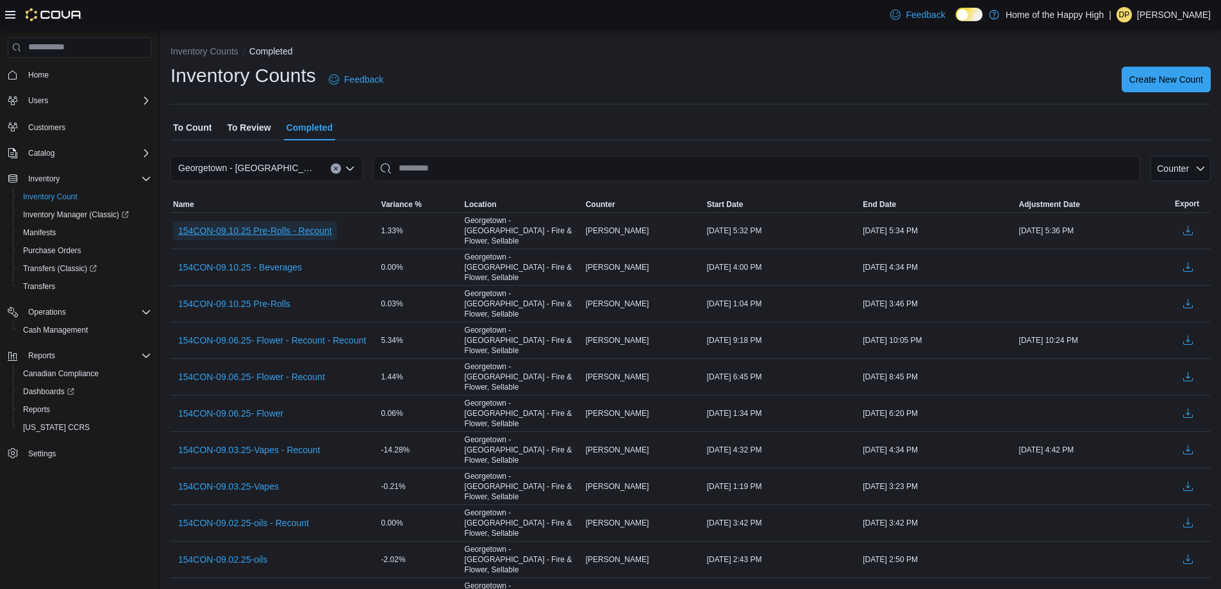
click at [306, 227] on span "154CON-09.10.25 Pre-Rolls - Recount" at bounding box center [255, 230] width 154 height 13
